Goal: Complete application form

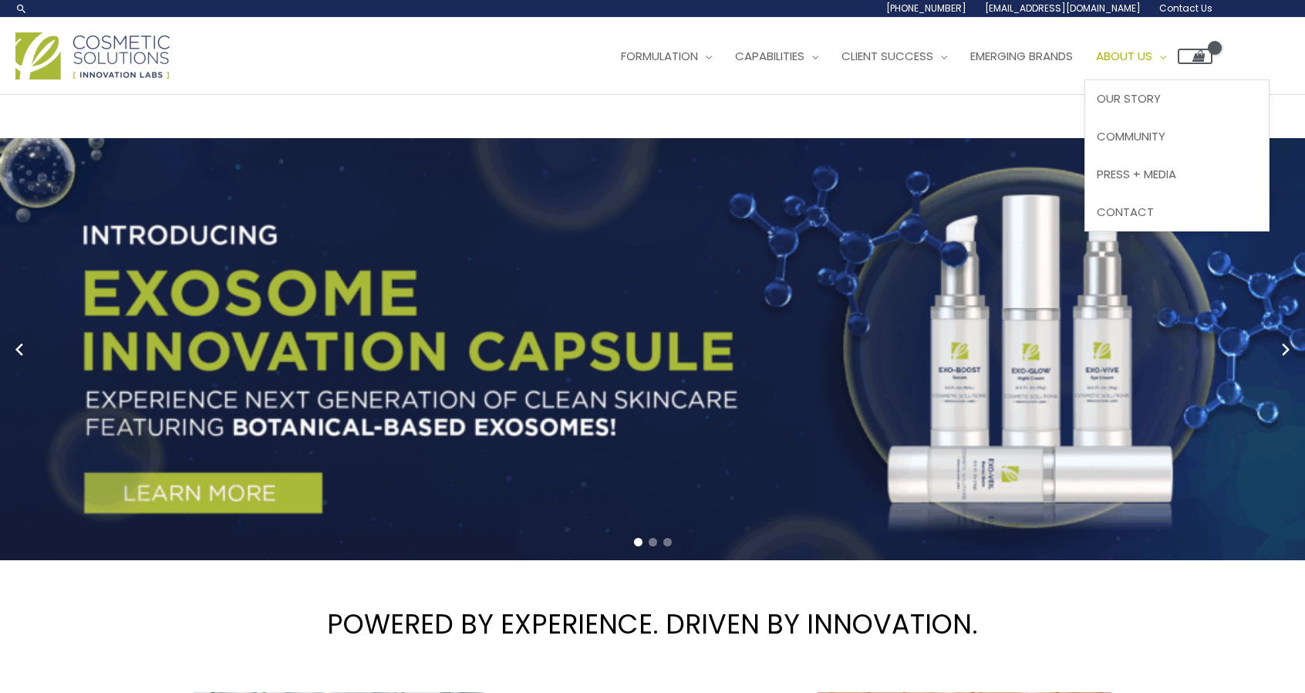
click at [1152, 52] on span "About Us" at bounding box center [1124, 56] width 56 height 16
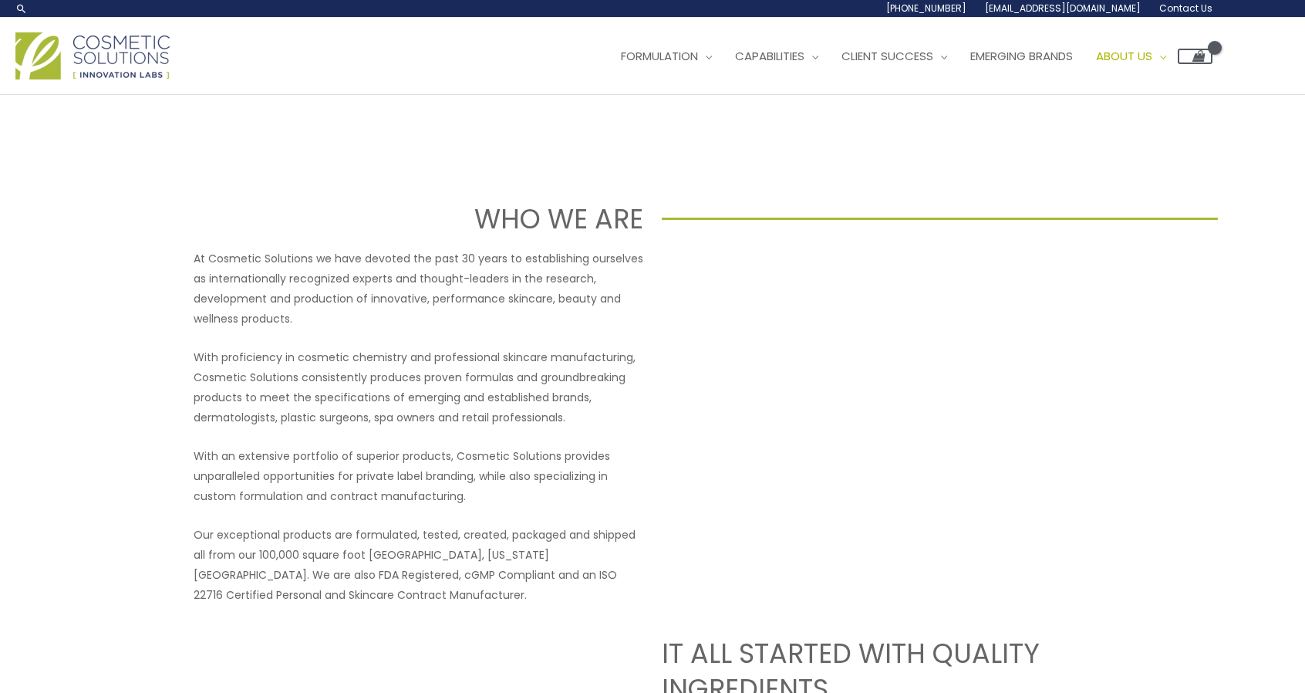
click at [424, 399] on p "With proficiency in cosmetic chemistry and professional skincare manufacturing,…" at bounding box center [419, 387] width 450 height 80
click at [1189, 8] on span "Contact Us" at bounding box center [1185, 8] width 53 height 13
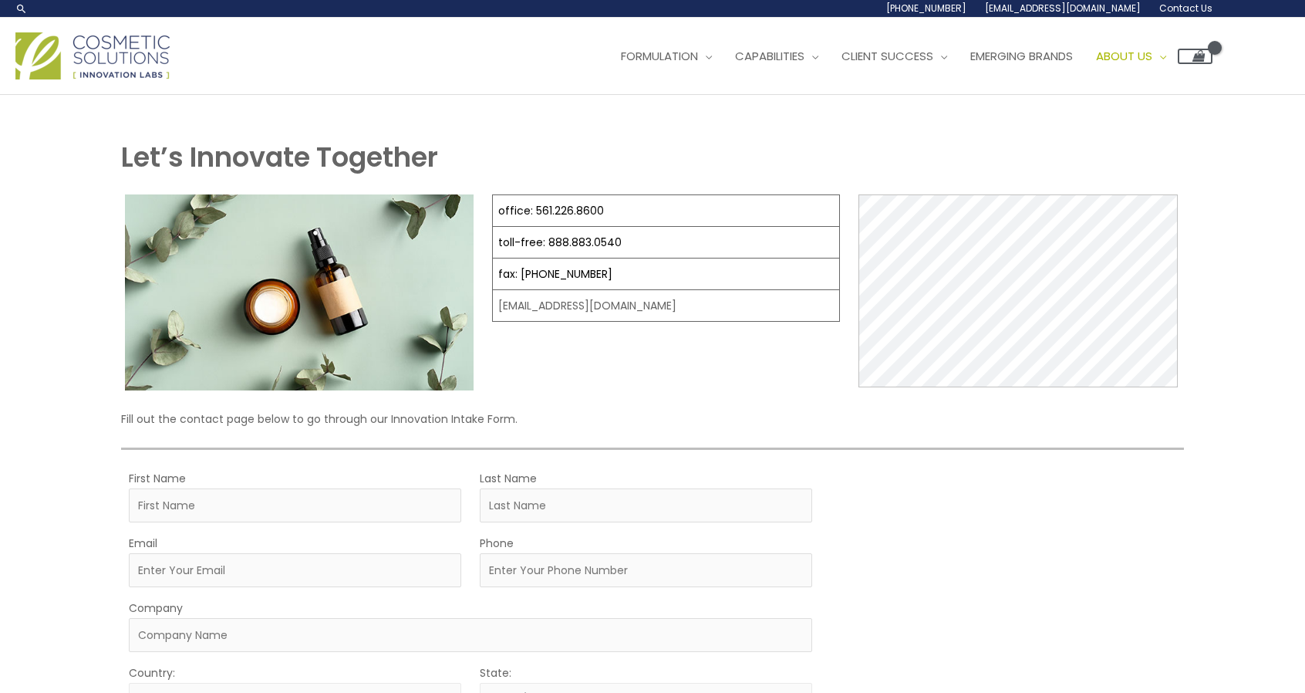
click at [1239, 442] on div "Let’s Innovate Together office: 561.226.8600 toll-free: [PHONE_NUMBER] fax: [PH…" at bounding box center [652, 565] width 1305 height 940
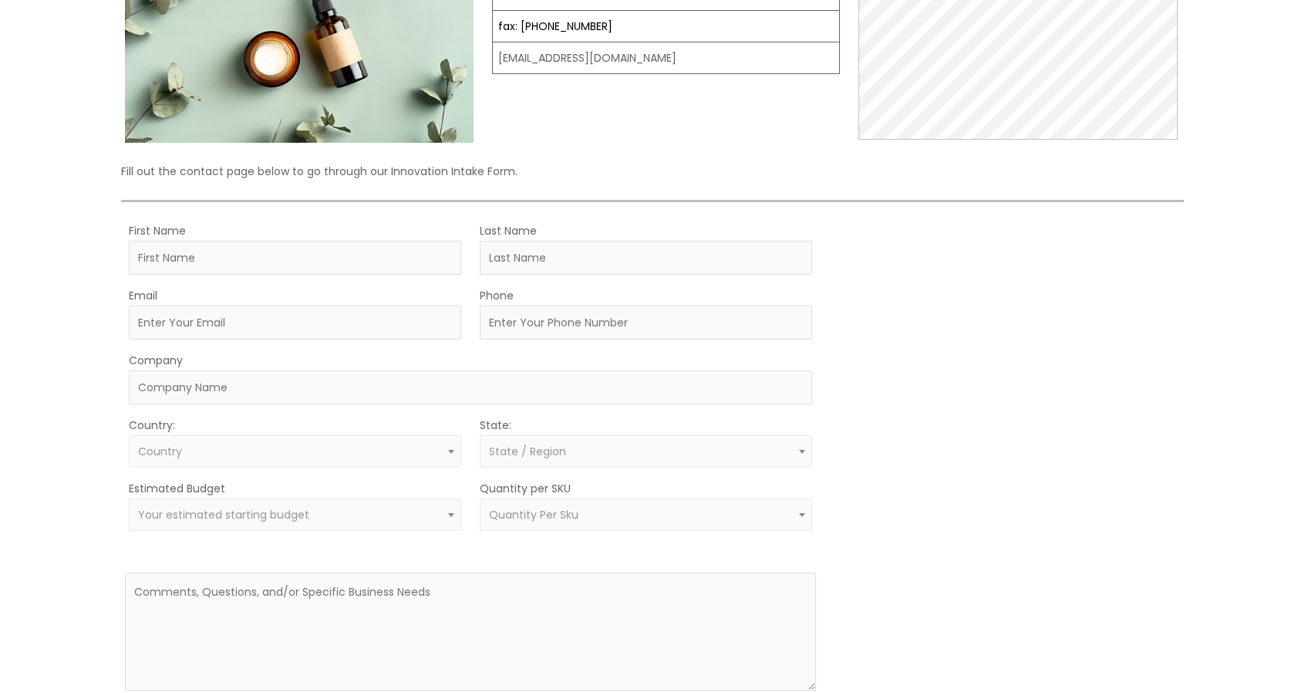
scroll to position [326, 0]
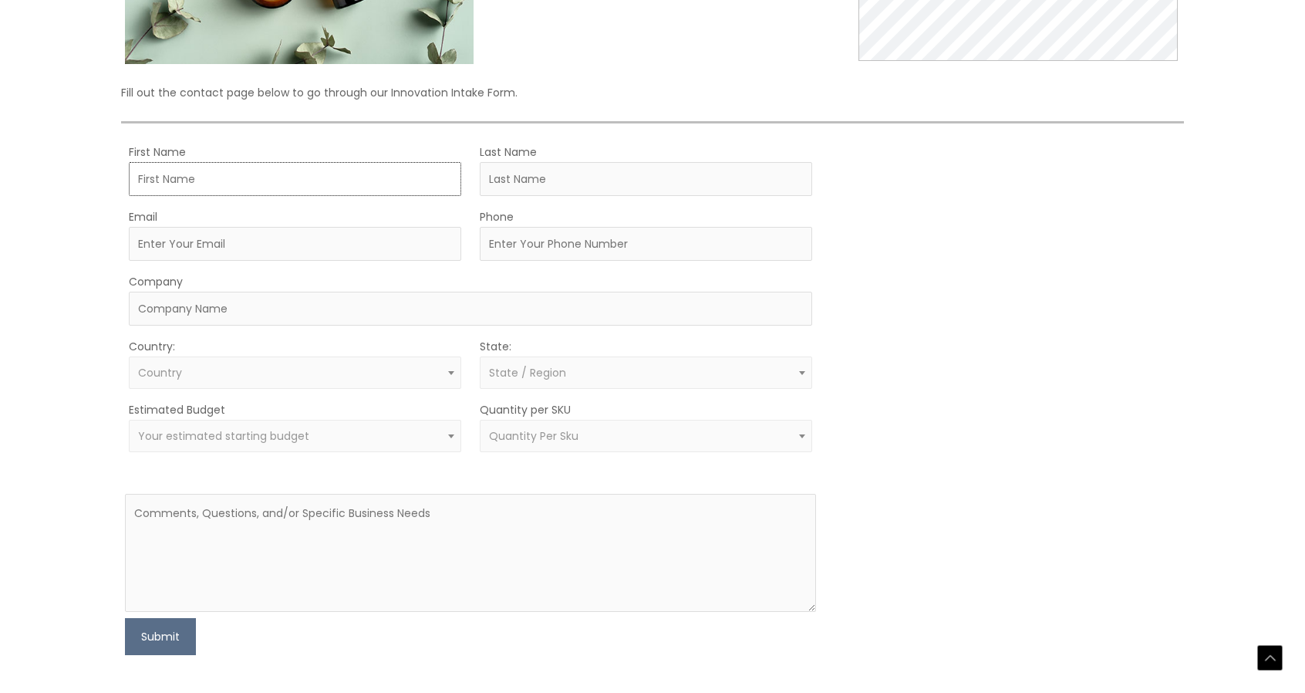
click at [222, 171] on input "First Name" at bounding box center [295, 179] width 332 height 34
type input "Marsel"
type input "Kamberaj"
type input "[EMAIL_ADDRESS][DOMAIN_NAME]"
type input "2017747996"
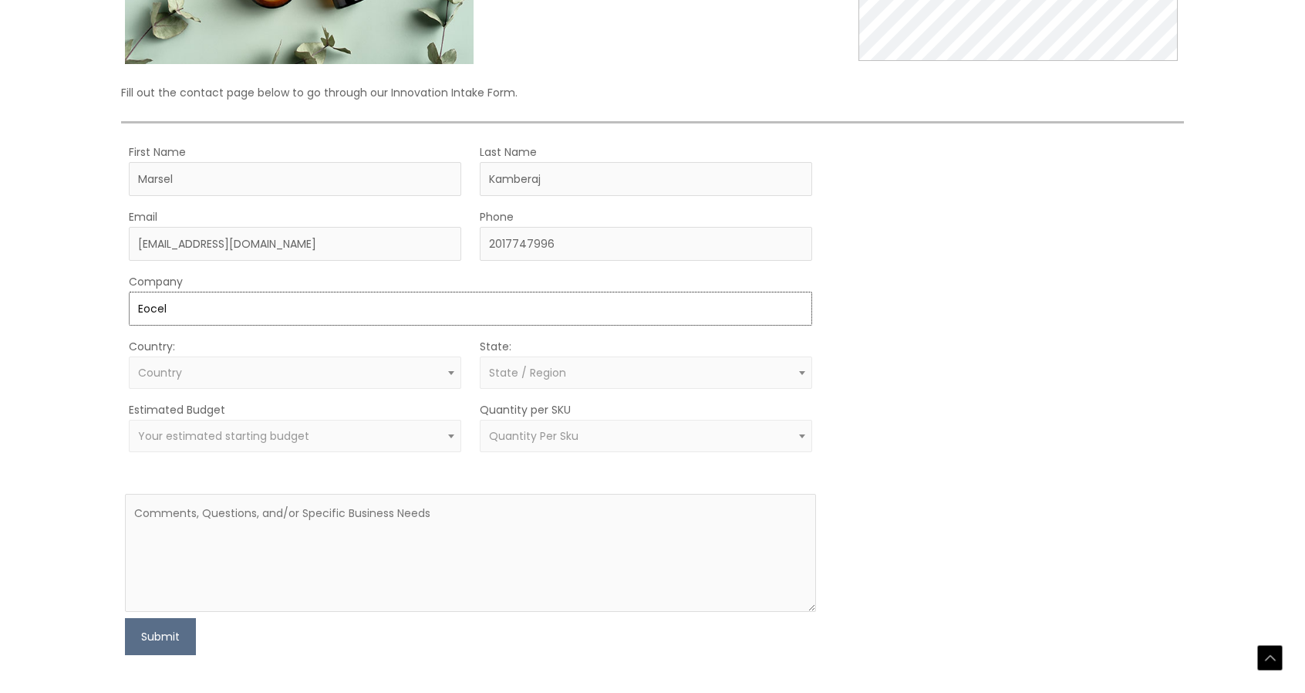
type input "Eocel"
click at [180, 372] on span "Country" at bounding box center [295, 373] width 315 height 15
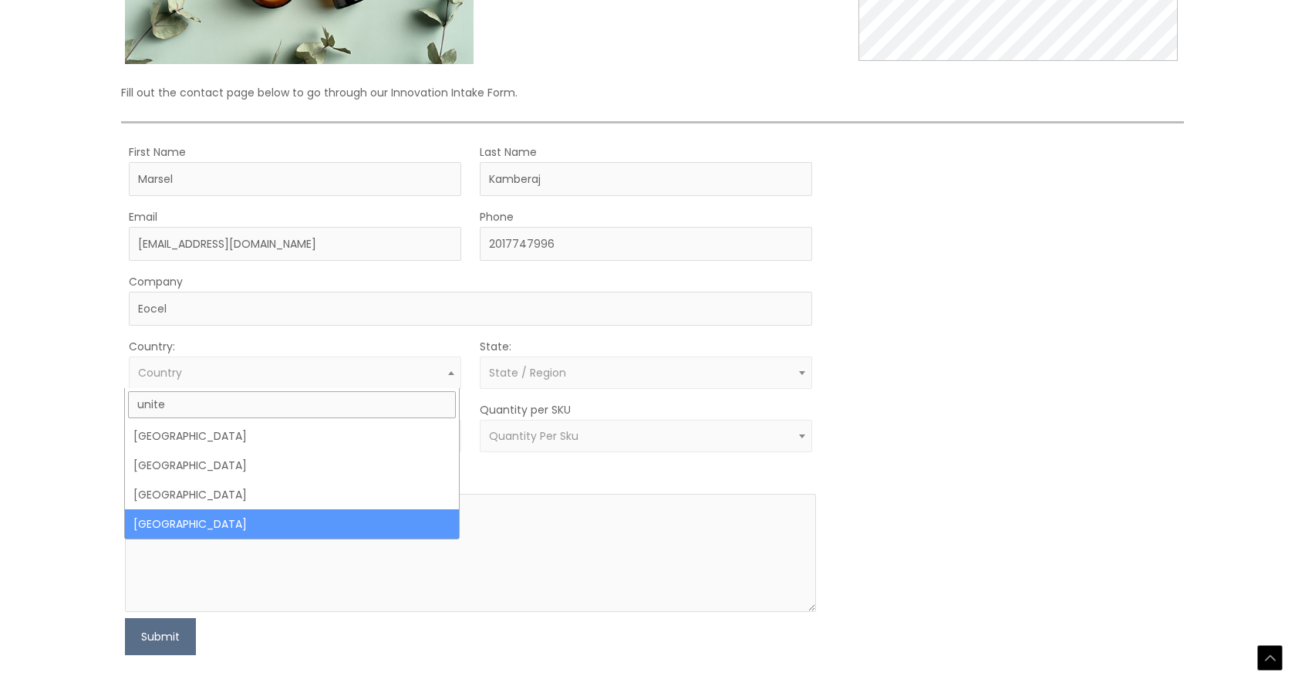
type input "unite"
select select "[GEOGRAPHIC_DATA]"
select select
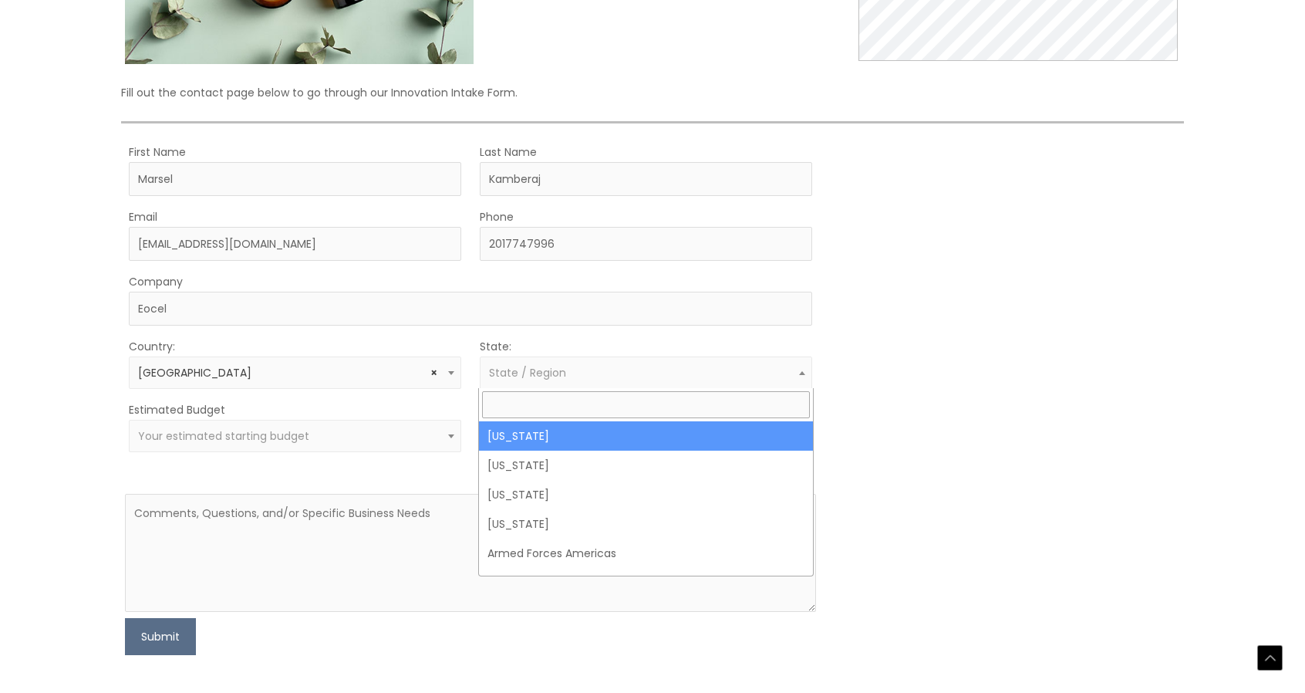
click at [591, 369] on span "State / Region" at bounding box center [646, 373] width 315 height 15
type input "n"
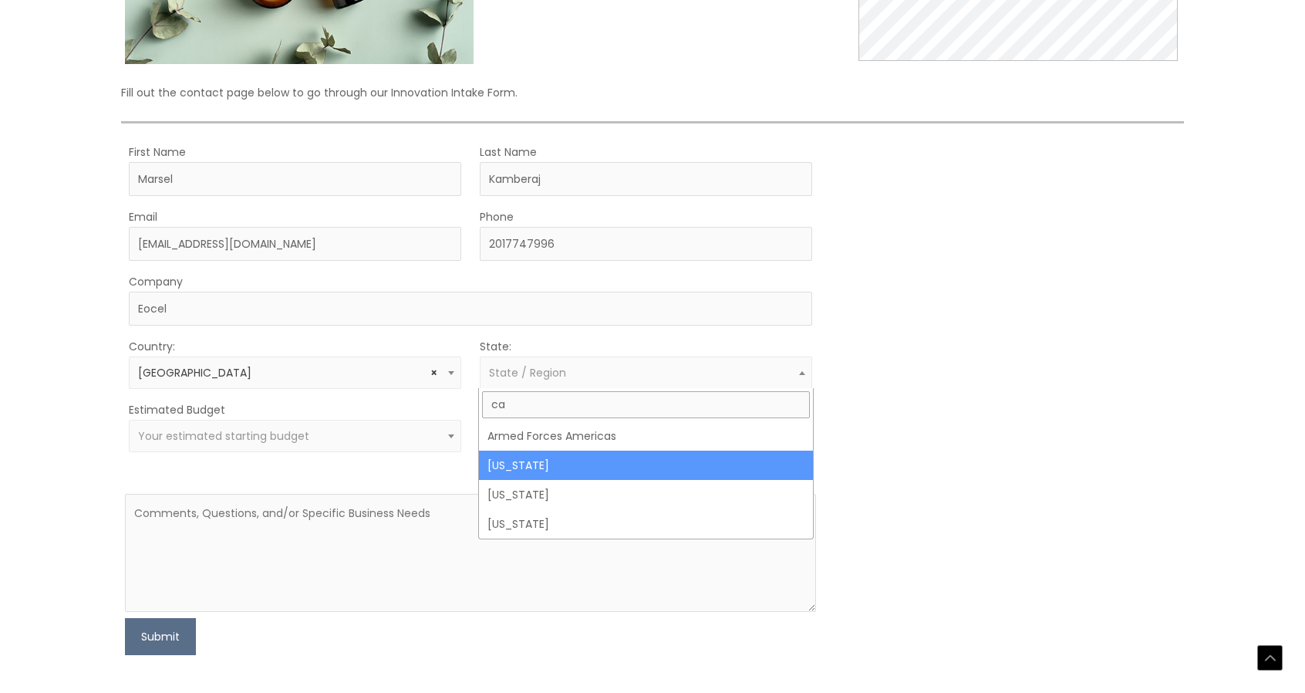
type input "ca"
select select "[US_STATE]"
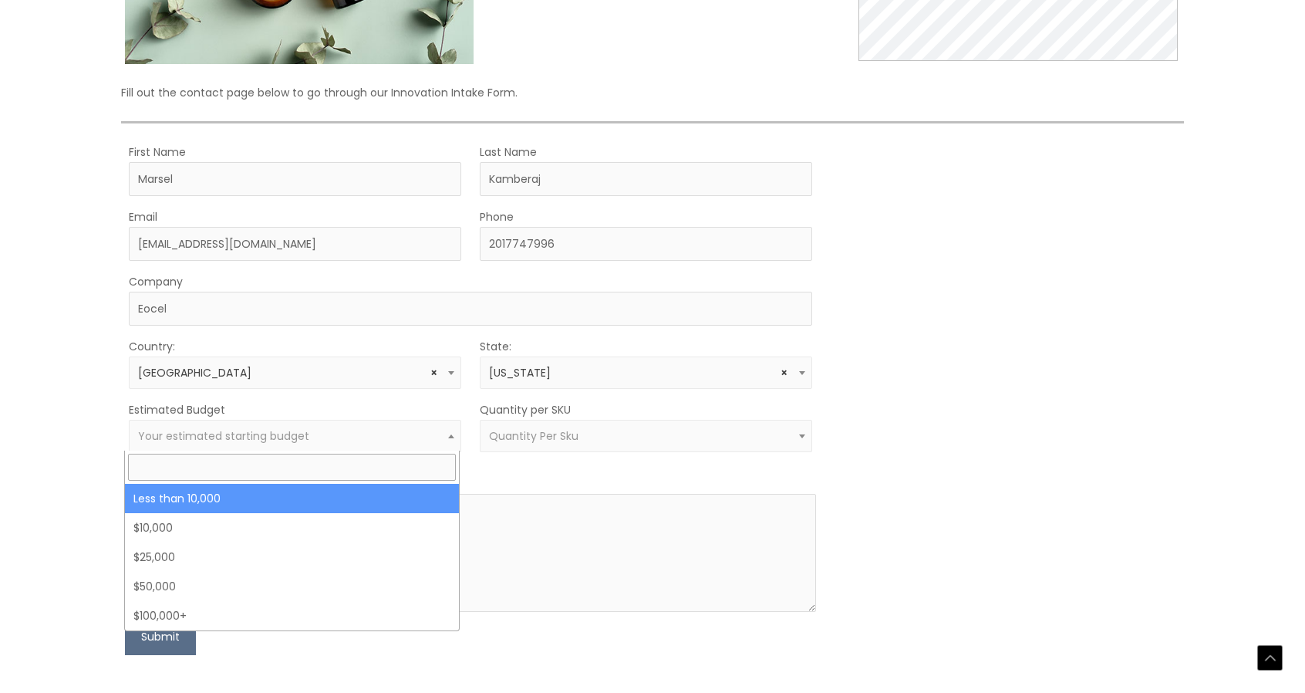
click at [303, 429] on span "Your estimated starting budget" at bounding box center [295, 436] width 315 height 15
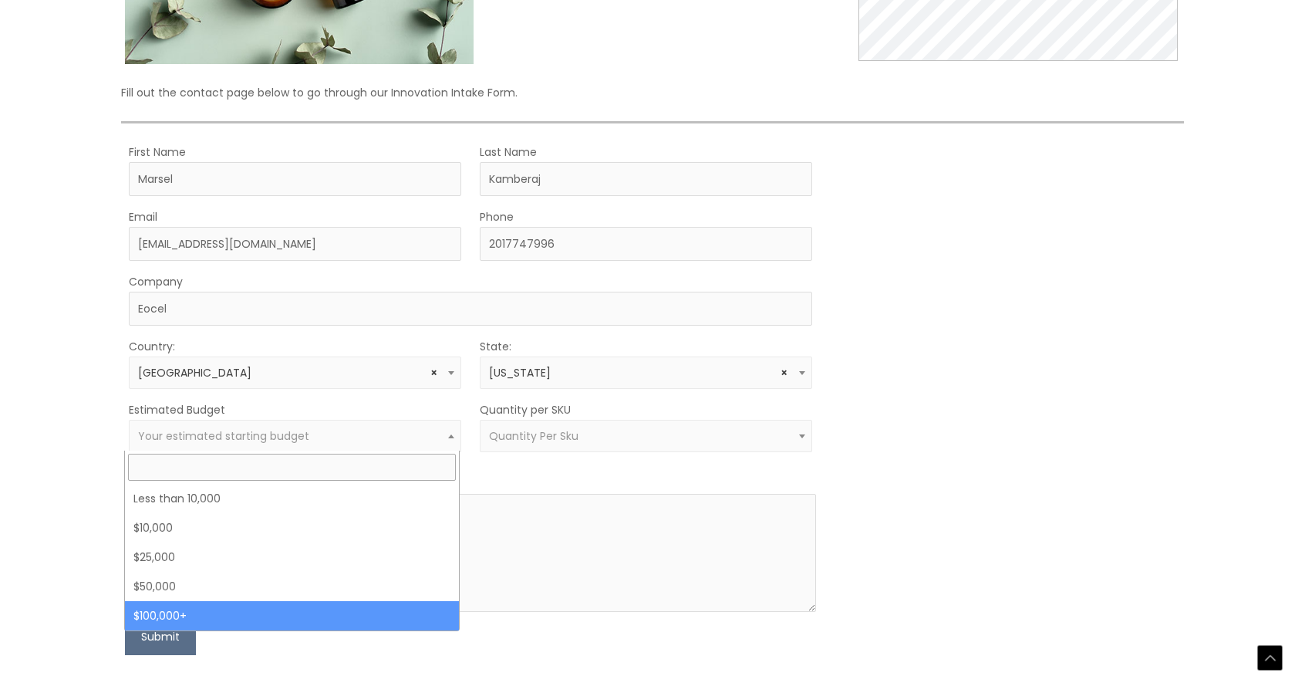
select select "100000+"
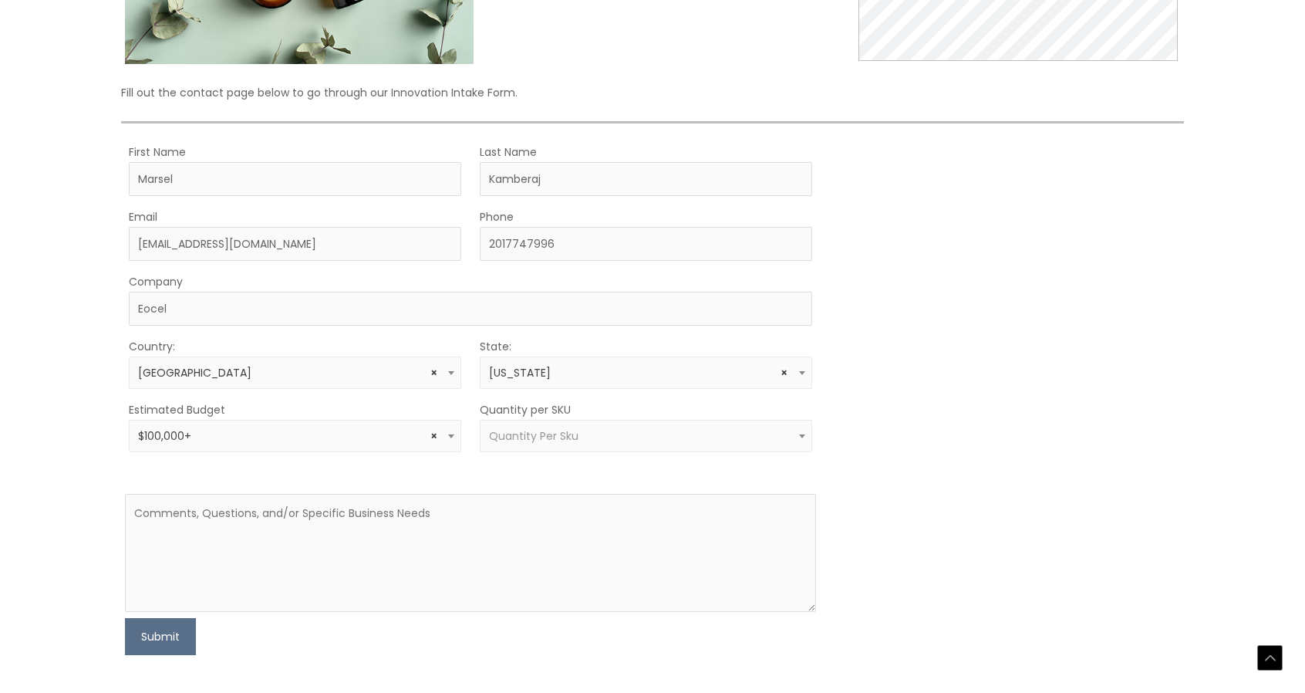
click at [552, 434] on span "Quantity Per Sku" at bounding box center [533, 435] width 89 height 15
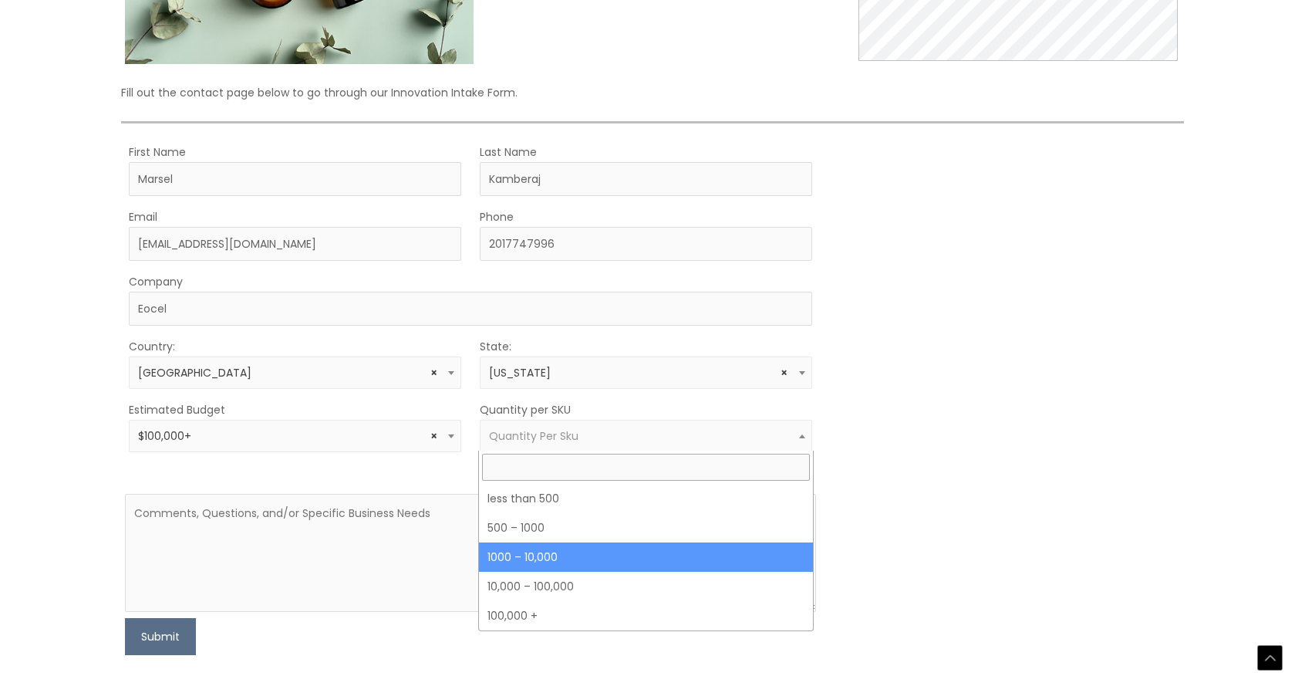
select select "4"
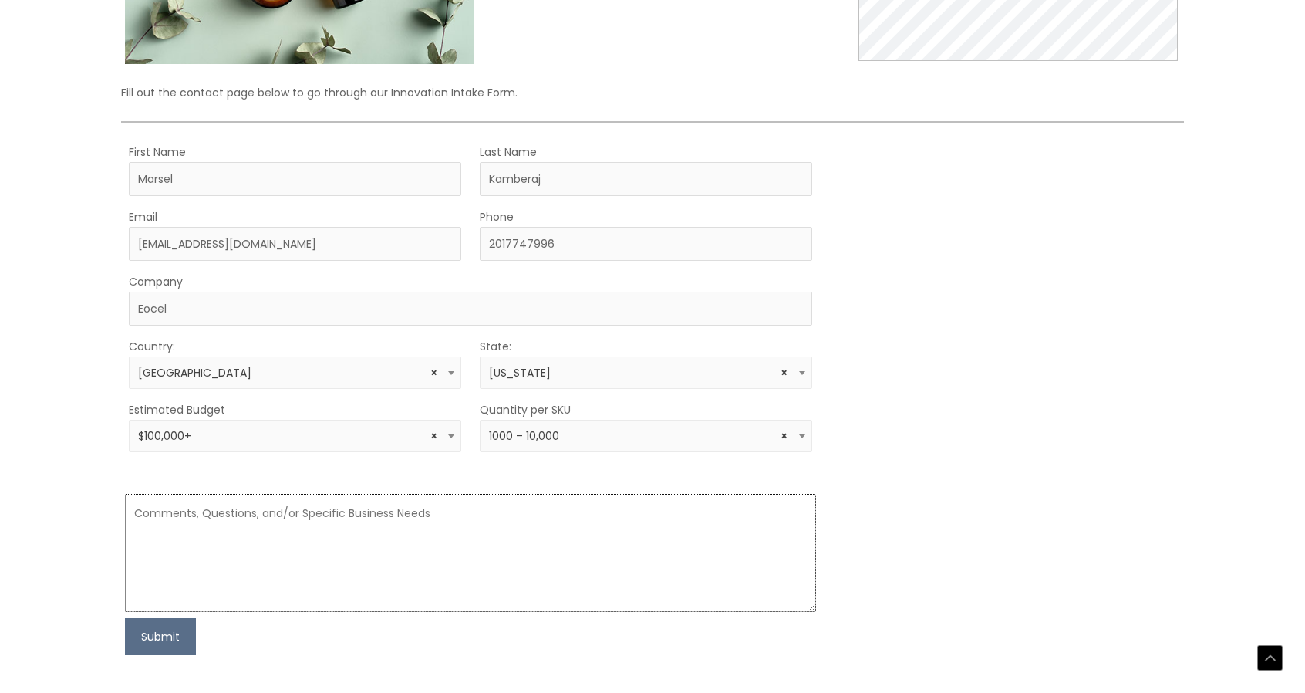
click at [347, 516] on textarea at bounding box center [470, 553] width 691 height 118
paste textarea "We are currently in the process of identifying trusted partners for contract ma…"
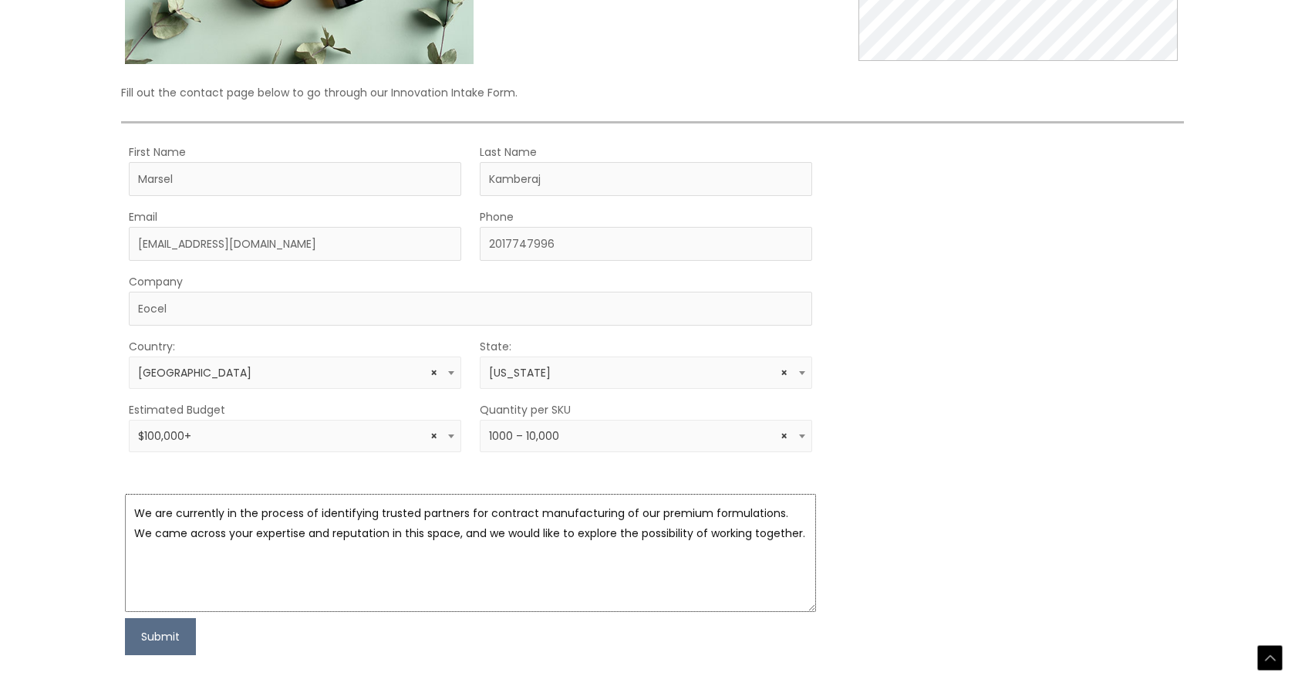
click at [438, 522] on textarea "We are currently in the process of identifying trusted partners for contract ma…" at bounding box center [470, 553] width 691 height 118
paste textarea "My name is [PERSON_NAME], and I am reaching out on behalf of Eocel, a company d…"
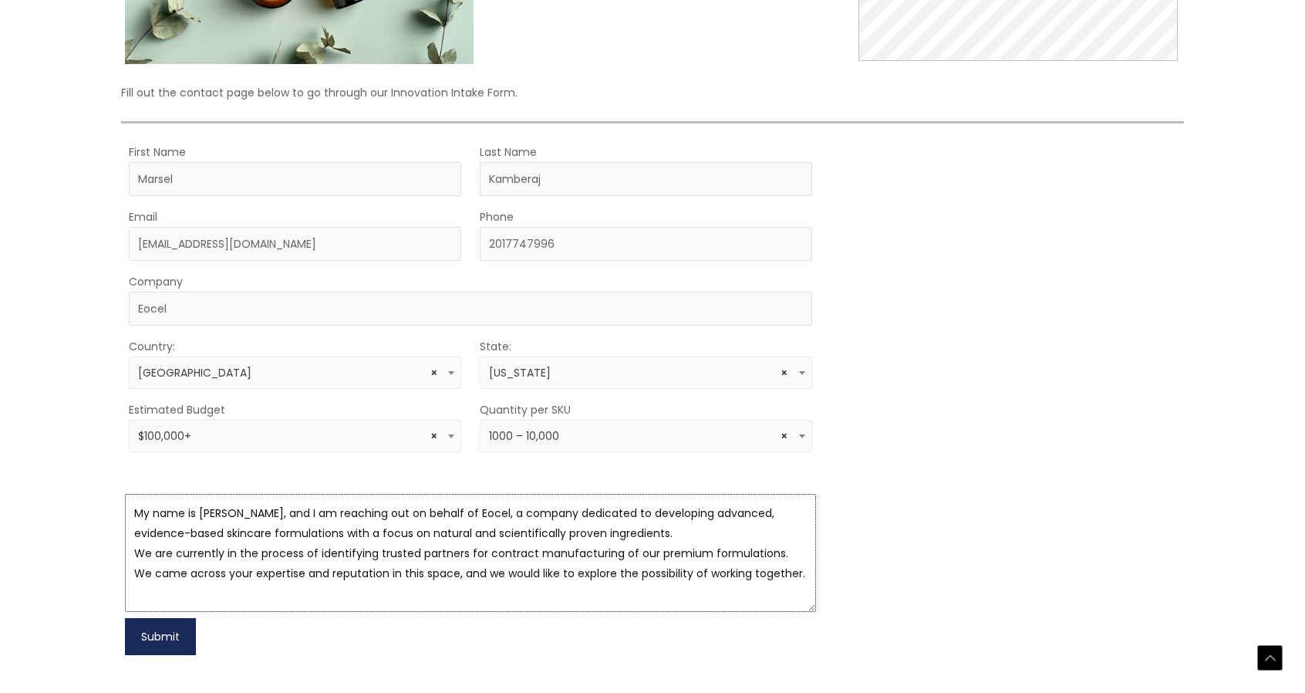
type textarea "My name is [PERSON_NAME], and I am reaching out on behalf of Eocel, a company d…"
click at [166, 632] on button "Submit" at bounding box center [160, 636] width 71 height 37
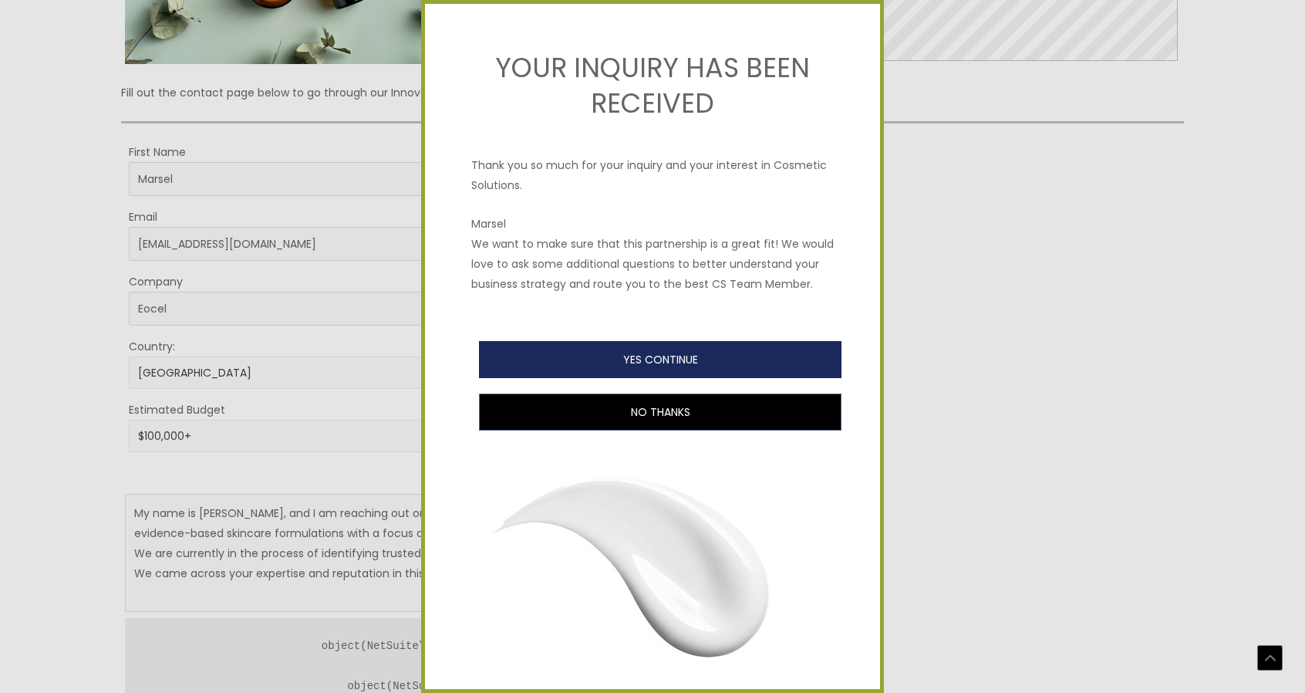
click at [645, 372] on button "YES CONTINUE" at bounding box center [660, 359] width 363 height 37
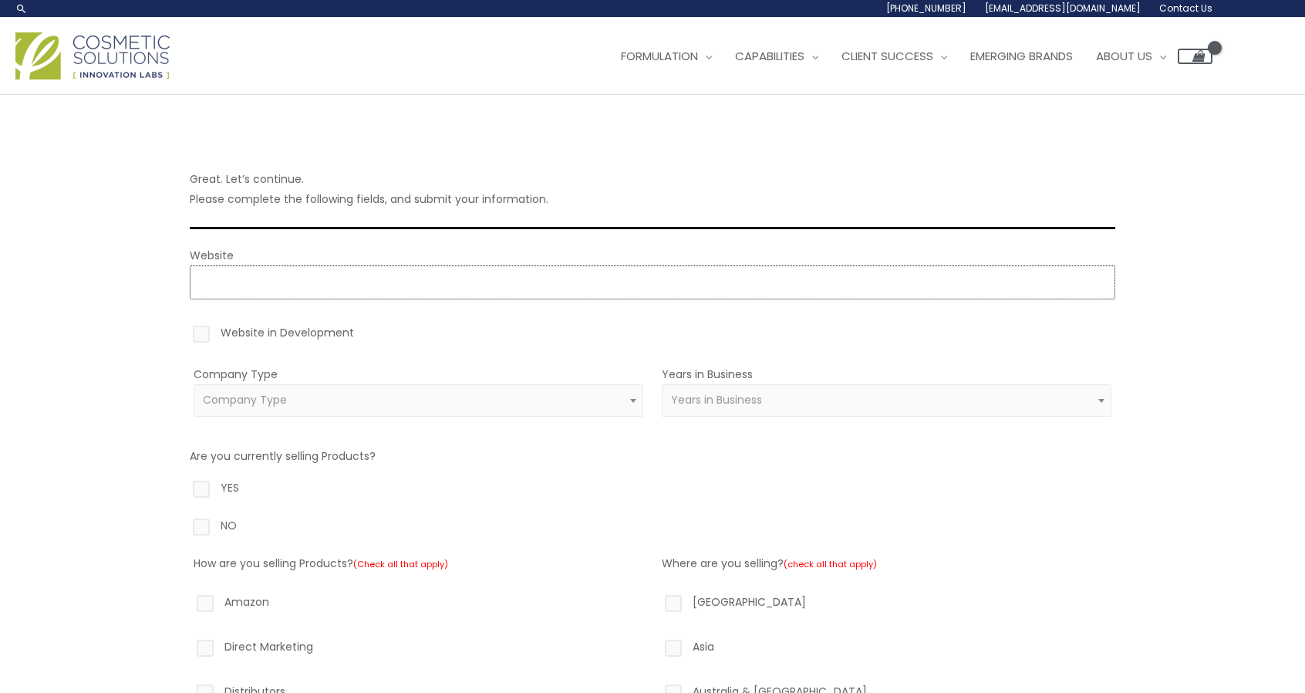
click at [242, 273] on input "Website" at bounding box center [653, 282] width 926 height 34
type input "https://www.eocel.com"
click at [200, 333] on label "Website in Development" at bounding box center [653, 335] width 926 height 26
click at [184, 332] on input "Website in Development" at bounding box center [179, 327] width 10 height 10
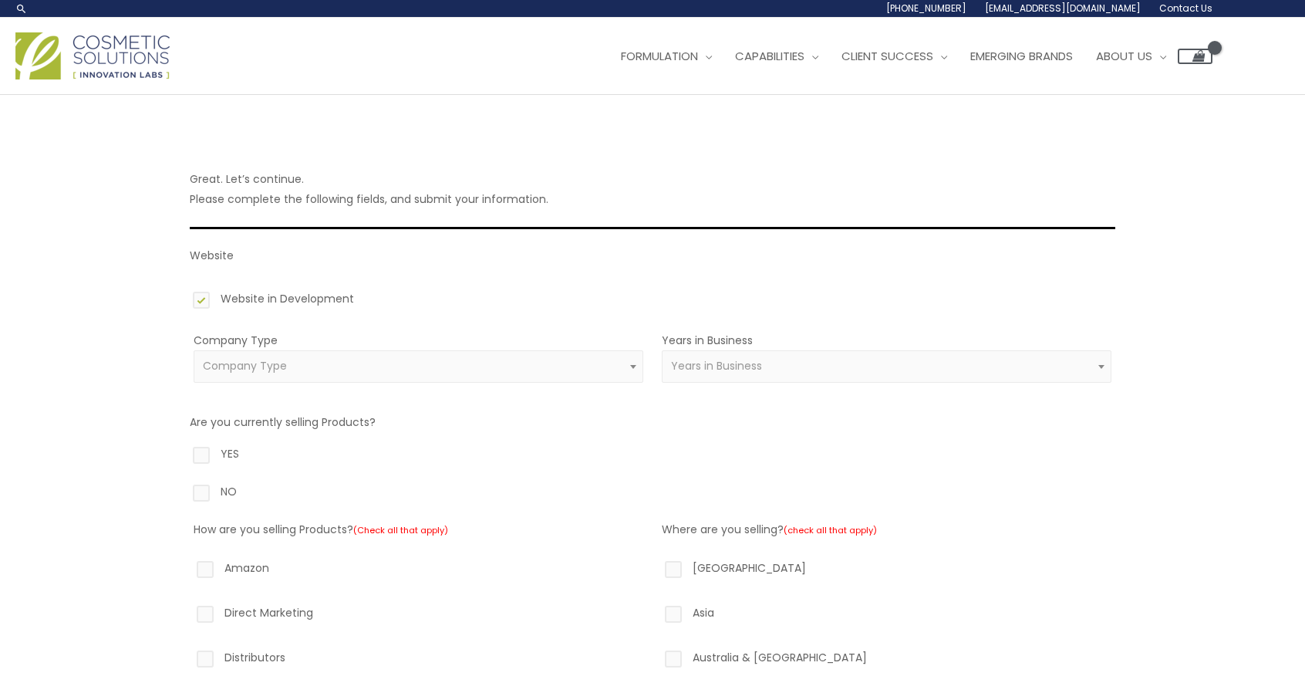
click at [197, 299] on label "Website in Development" at bounding box center [653, 301] width 926 height 26
click at [184, 299] on input "Website in Development" at bounding box center [179, 293] width 10 height 10
checkbox input "false"
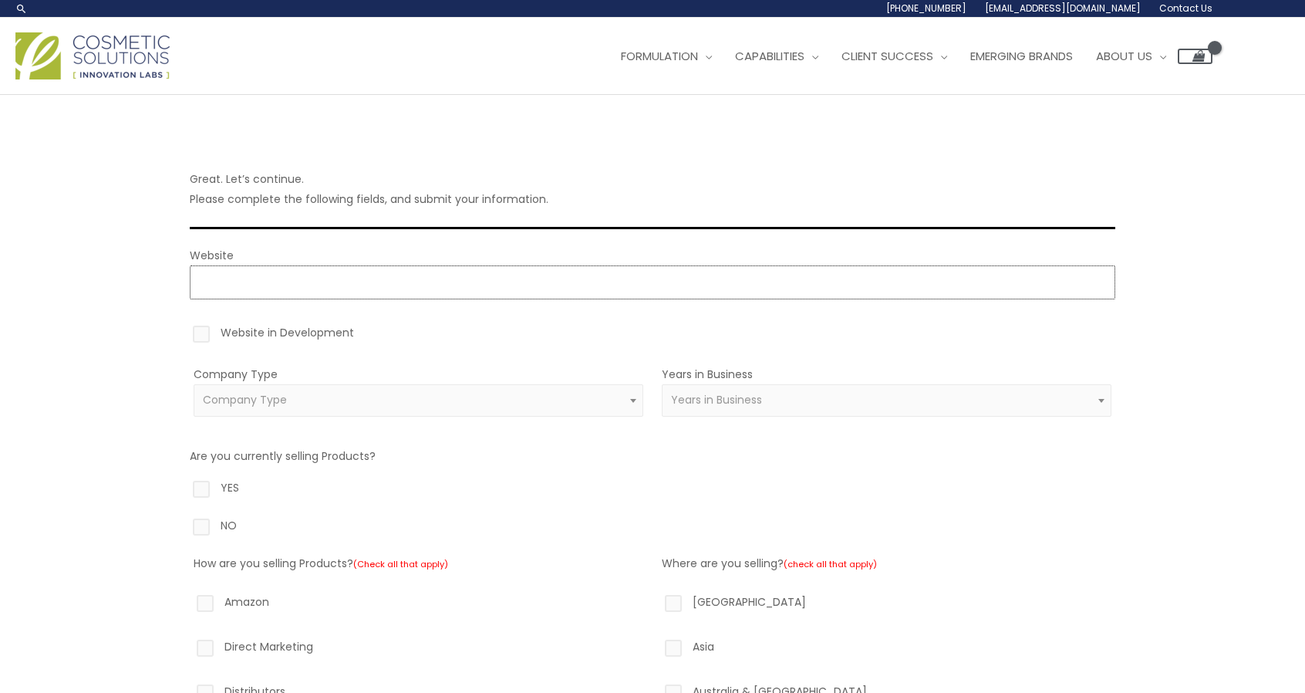
click at [244, 282] on input "Website" at bounding box center [653, 282] width 926 height 34
type input "https://www.eocel.com"
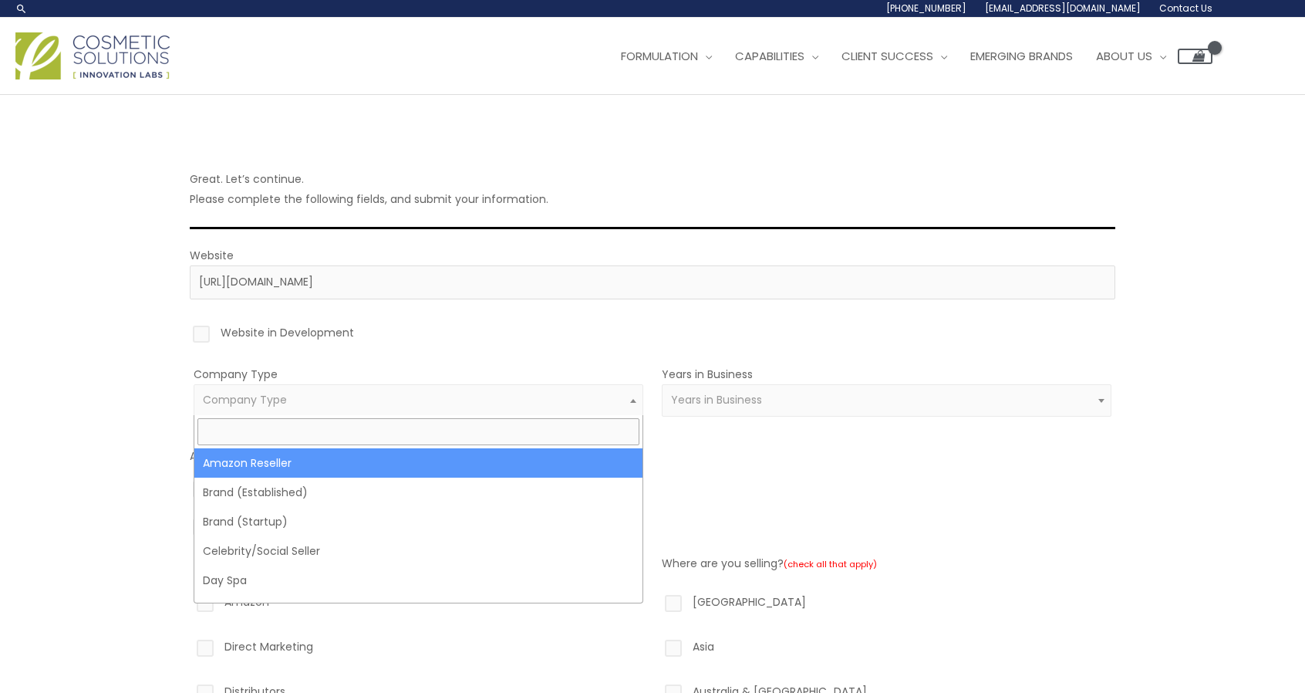
click at [291, 400] on span "Company Type" at bounding box center [419, 400] width 432 height 15
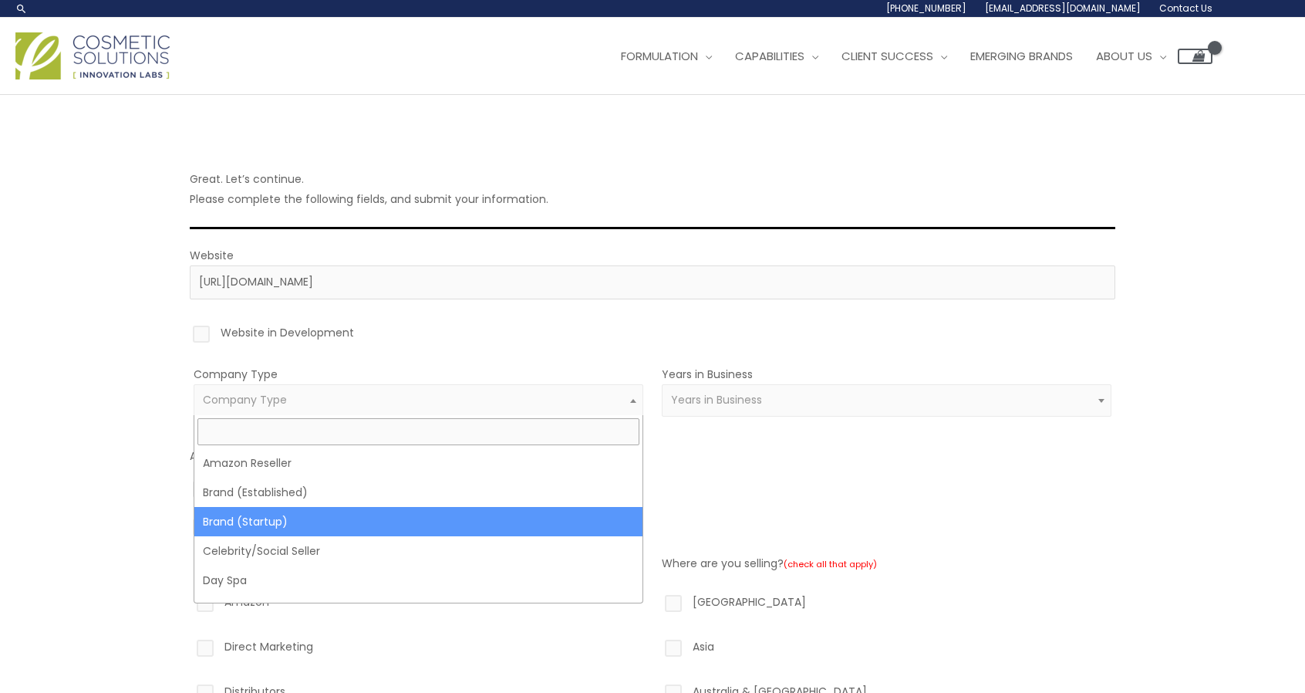
select select "39"
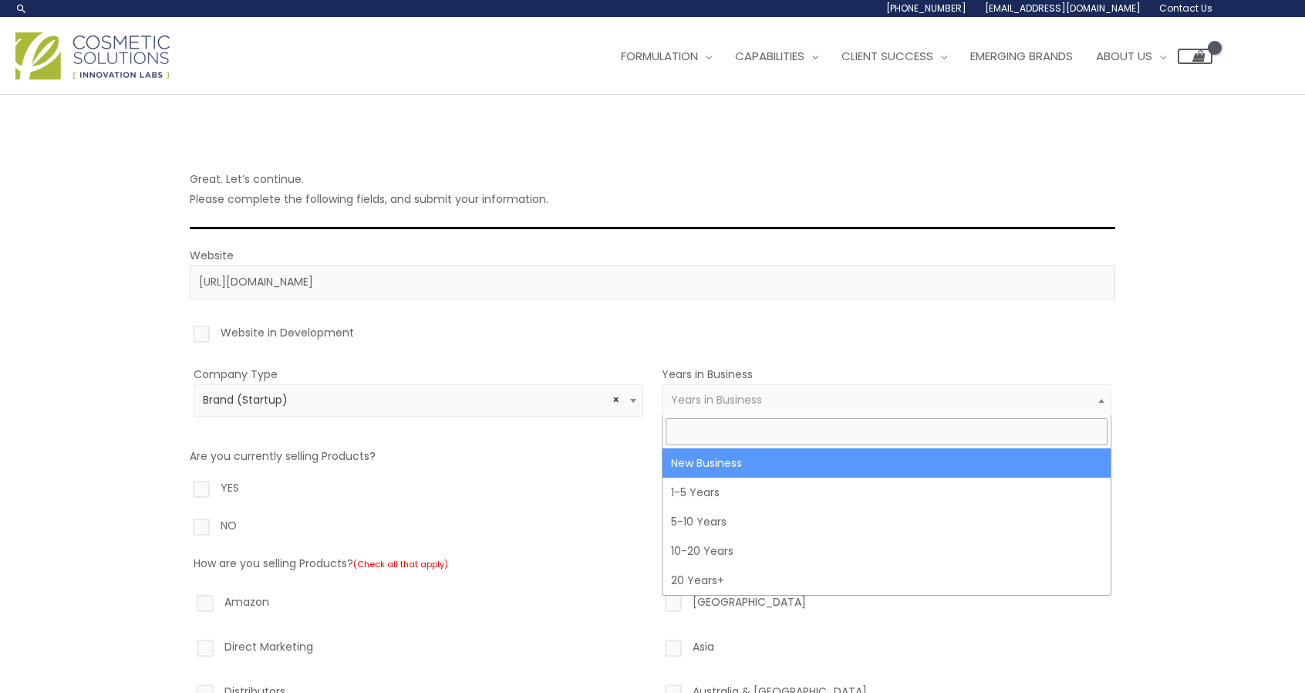
click at [722, 402] on span "Years in Business" at bounding box center [716, 399] width 91 height 15
select select "1"
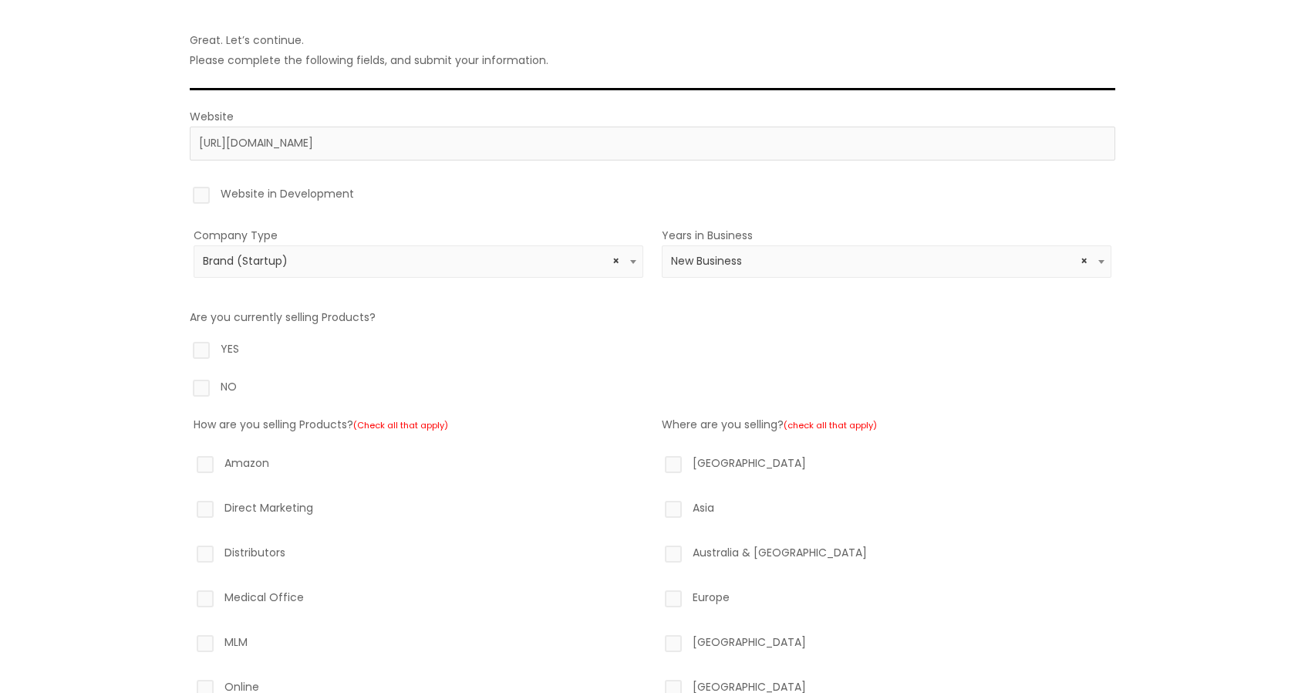
scroll to position [154, 0]
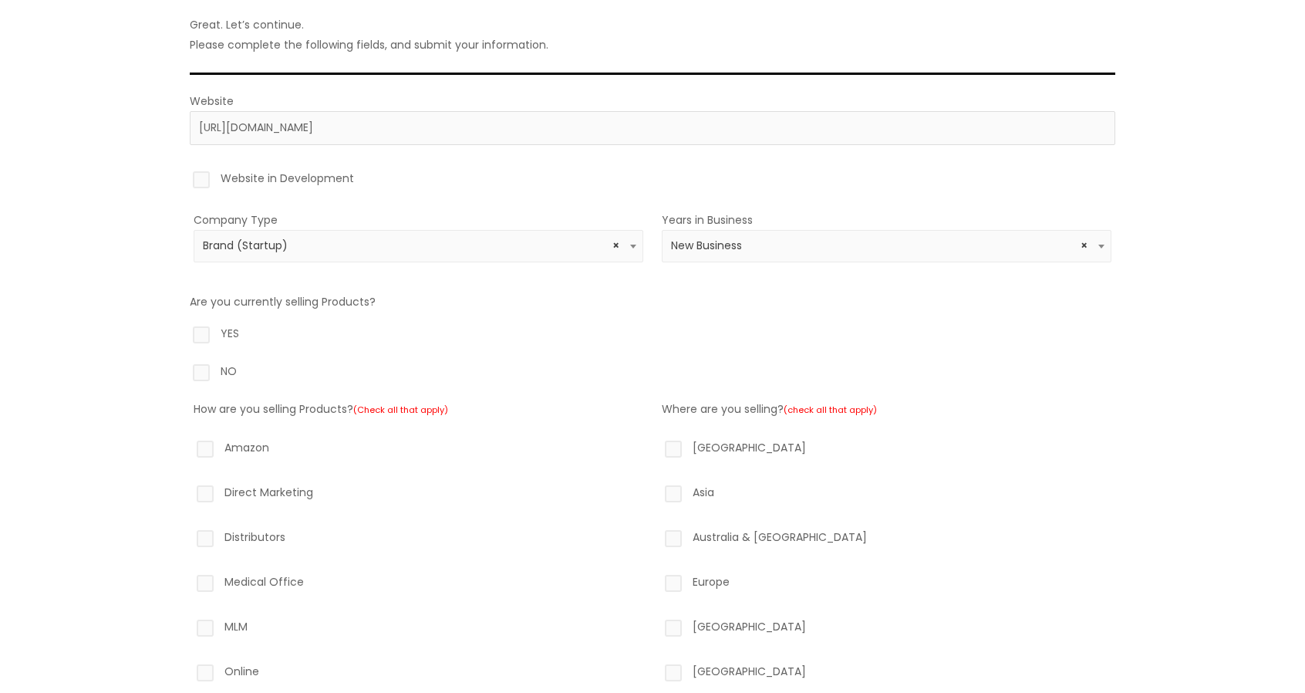
click at [231, 368] on label "NO" at bounding box center [653, 374] width 926 height 26
click at [184, 368] on input "NO" at bounding box center [179, 366] width 10 height 10
radio input "true"
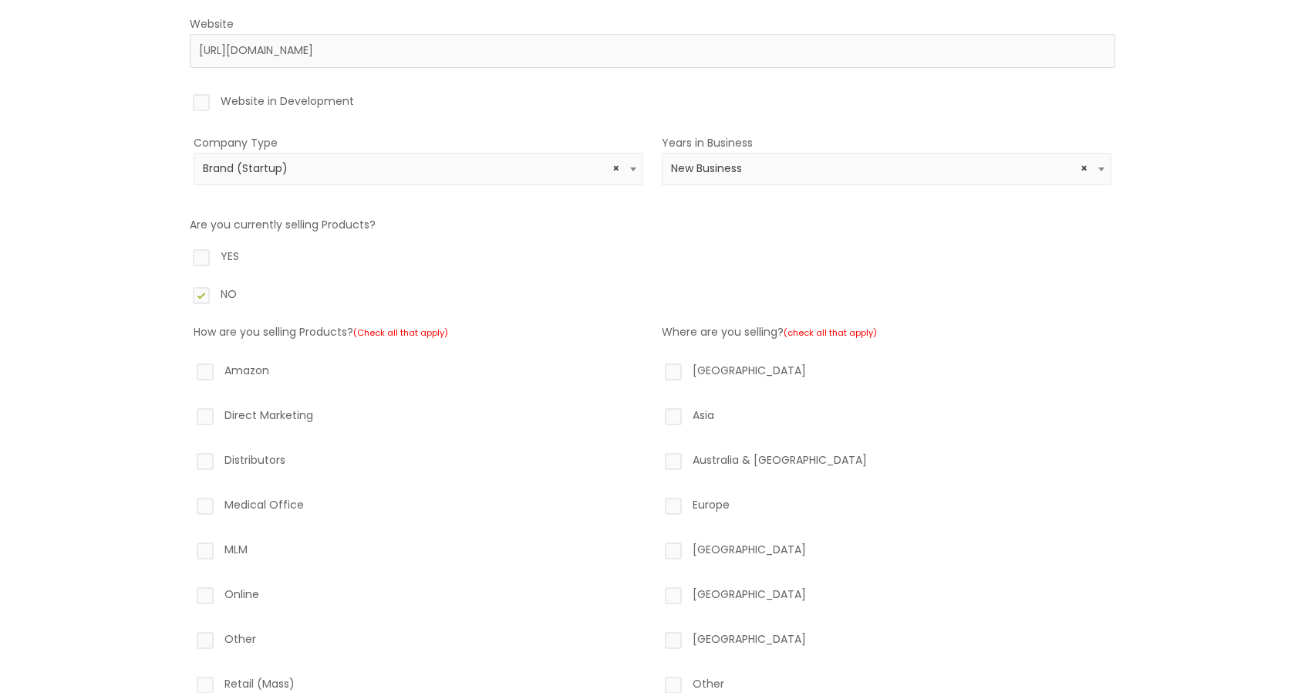
click at [208, 368] on label "Amazon" at bounding box center [419, 373] width 450 height 26
click at [188, 368] on input "Amazon" at bounding box center [183, 365] width 10 height 10
checkbox input "true"
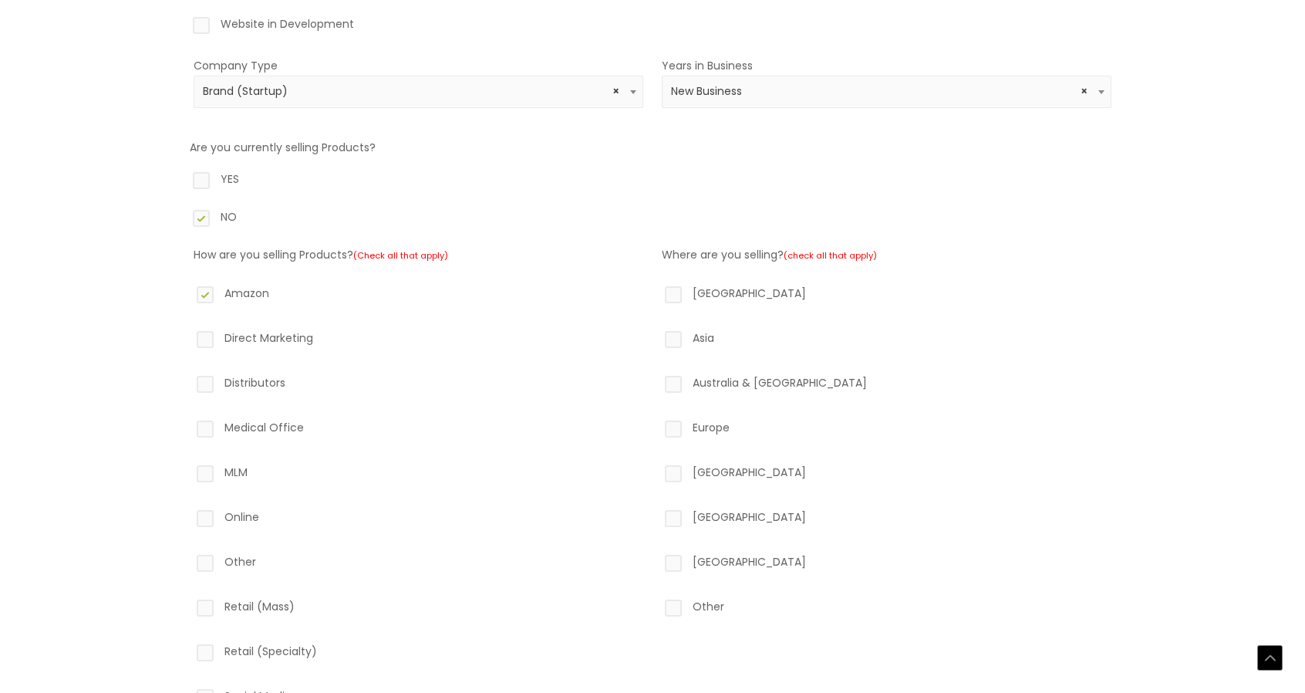
click at [210, 514] on label "Online" at bounding box center [419, 520] width 450 height 26
click at [188, 514] on input "Online" at bounding box center [183, 512] width 10 height 10
checkbox input "true"
click at [207, 382] on label "Distributors" at bounding box center [419, 386] width 450 height 26
click at [188, 382] on input "Distributors" at bounding box center [183, 378] width 10 height 10
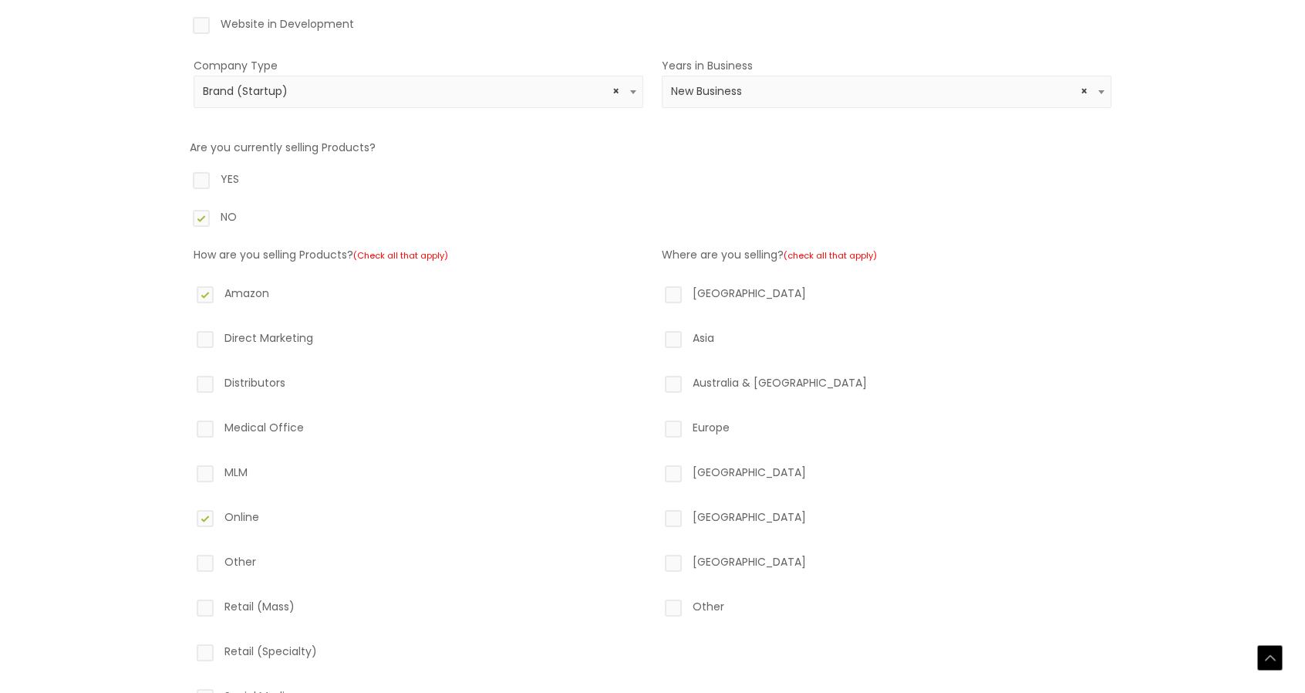
checkbox input "true"
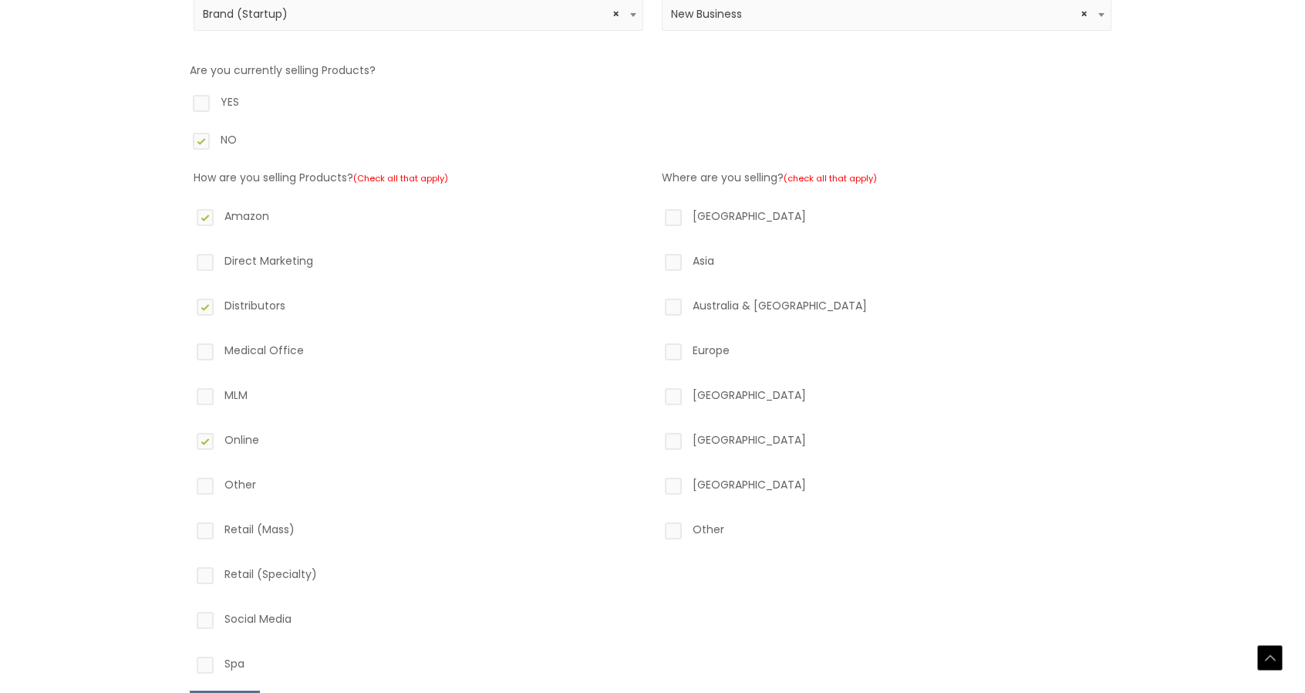
scroll to position [463, 0]
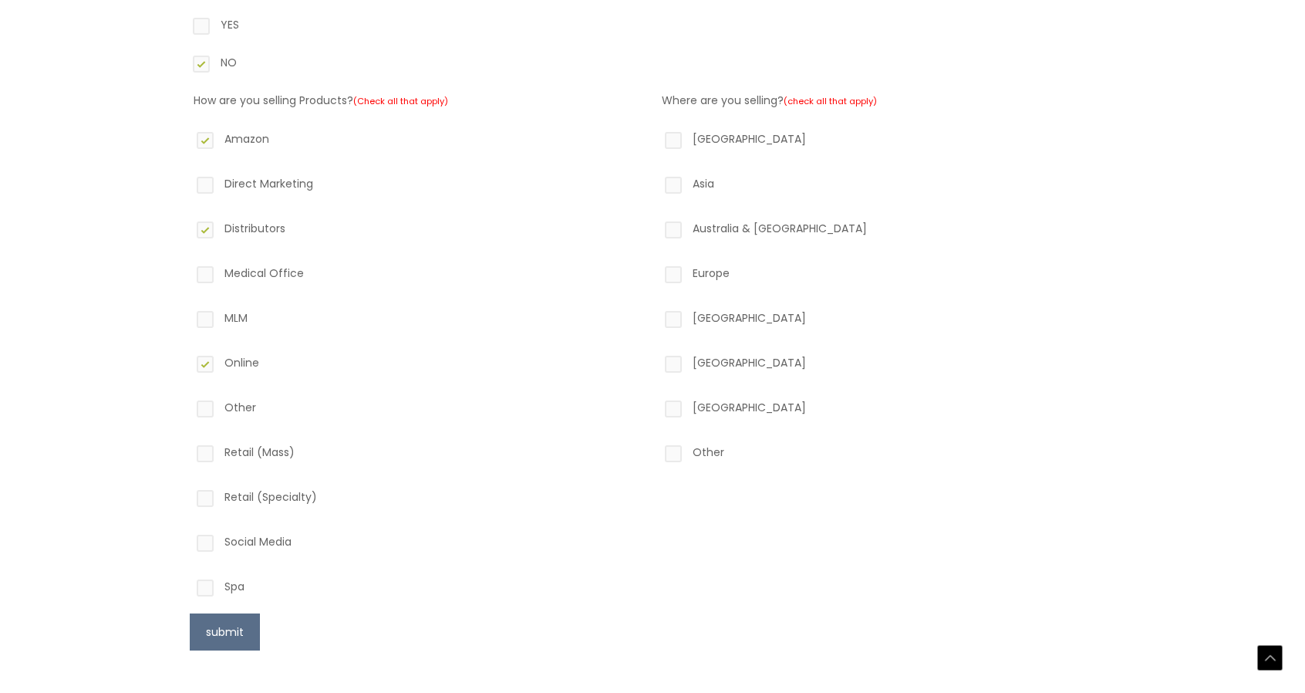
click at [207, 540] on label "Social Media" at bounding box center [419, 544] width 450 height 26
click at [188, 540] on input "Social Media" at bounding box center [183, 536] width 10 height 10
checkbox input "true"
click at [205, 584] on label "Spa" at bounding box center [419, 589] width 450 height 26
click at [188, 584] on input "Spa" at bounding box center [183, 581] width 10 height 10
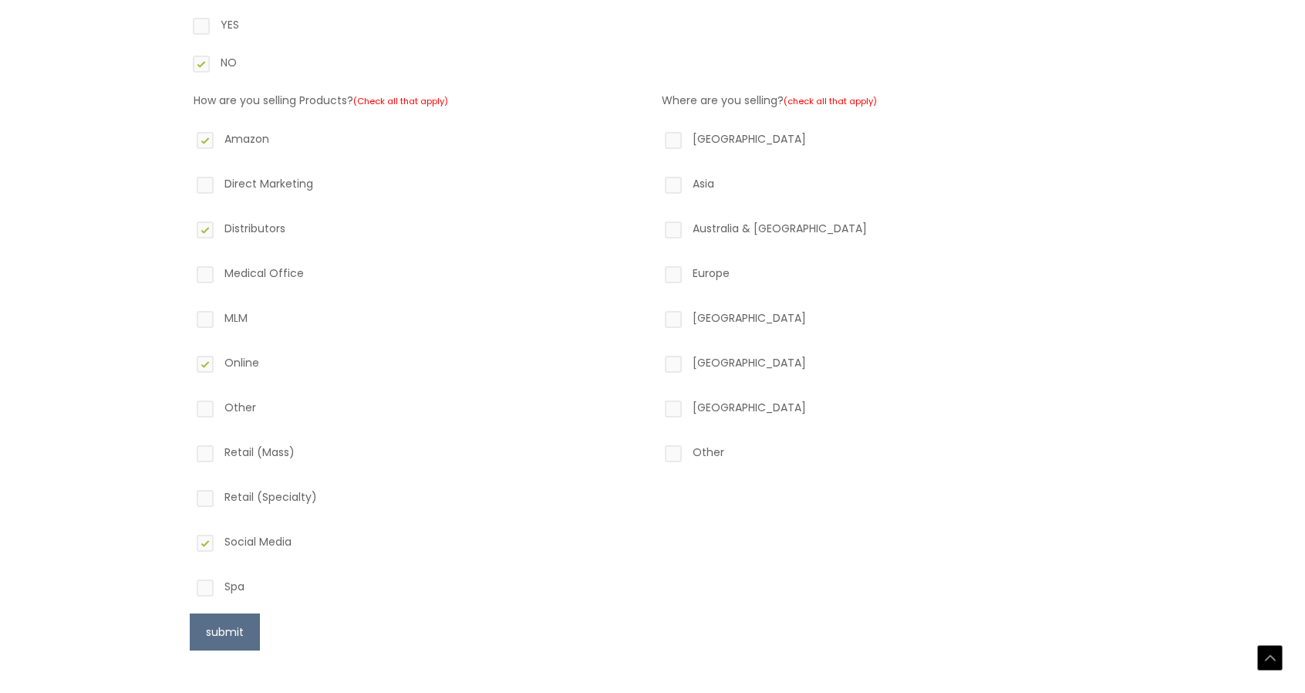
checkbox input "true"
click at [673, 138] on label "North America" at bounding box center [887, 142] width 450 height 26
click at [656, 138] on input "North America" at bounding box center [651, 134] width 10 height 10
checkbox input "true"
click at [672, 272] on label "Europe" at bounding box center [887, 276] width 450 height 26
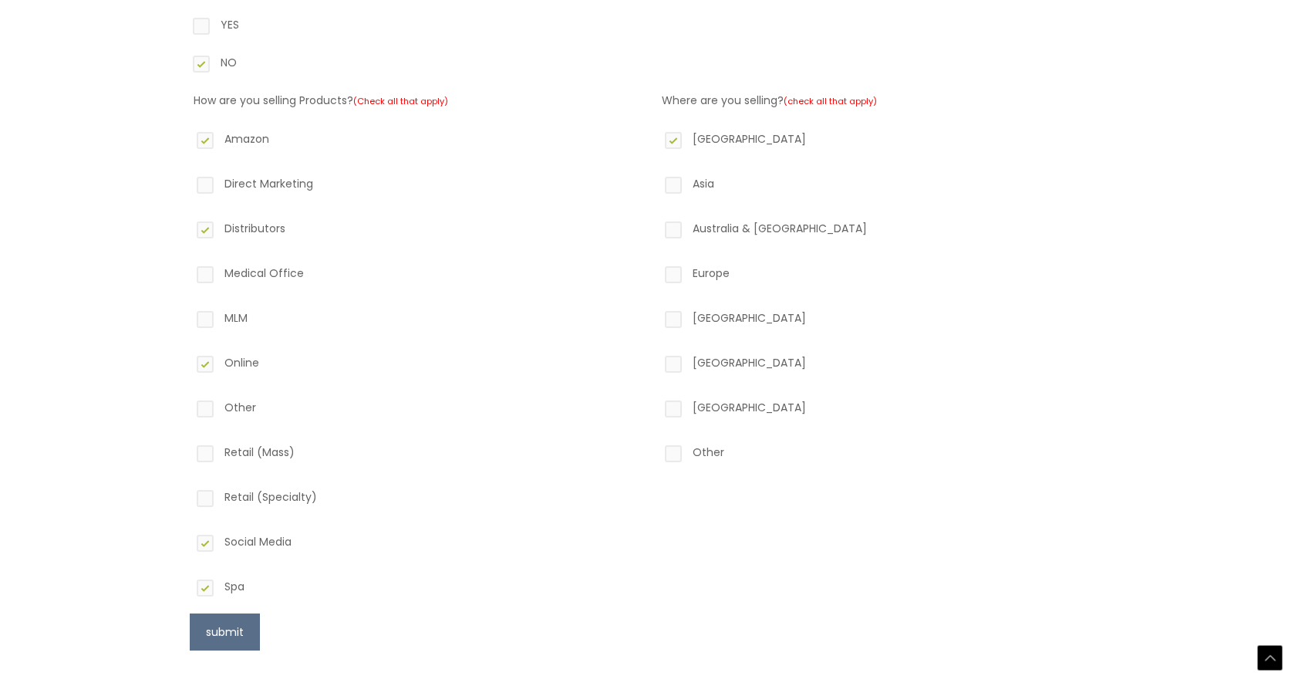
click at [656, 272] on input "Europe" at bounding box center [651, 268] width 10 height 10
checkbox input "true"
click at [226, 626] on button "submit" at bounding box center [225, 631] width 70 height 37
